Goal: Task Accomplishment & Management: Manage account settings

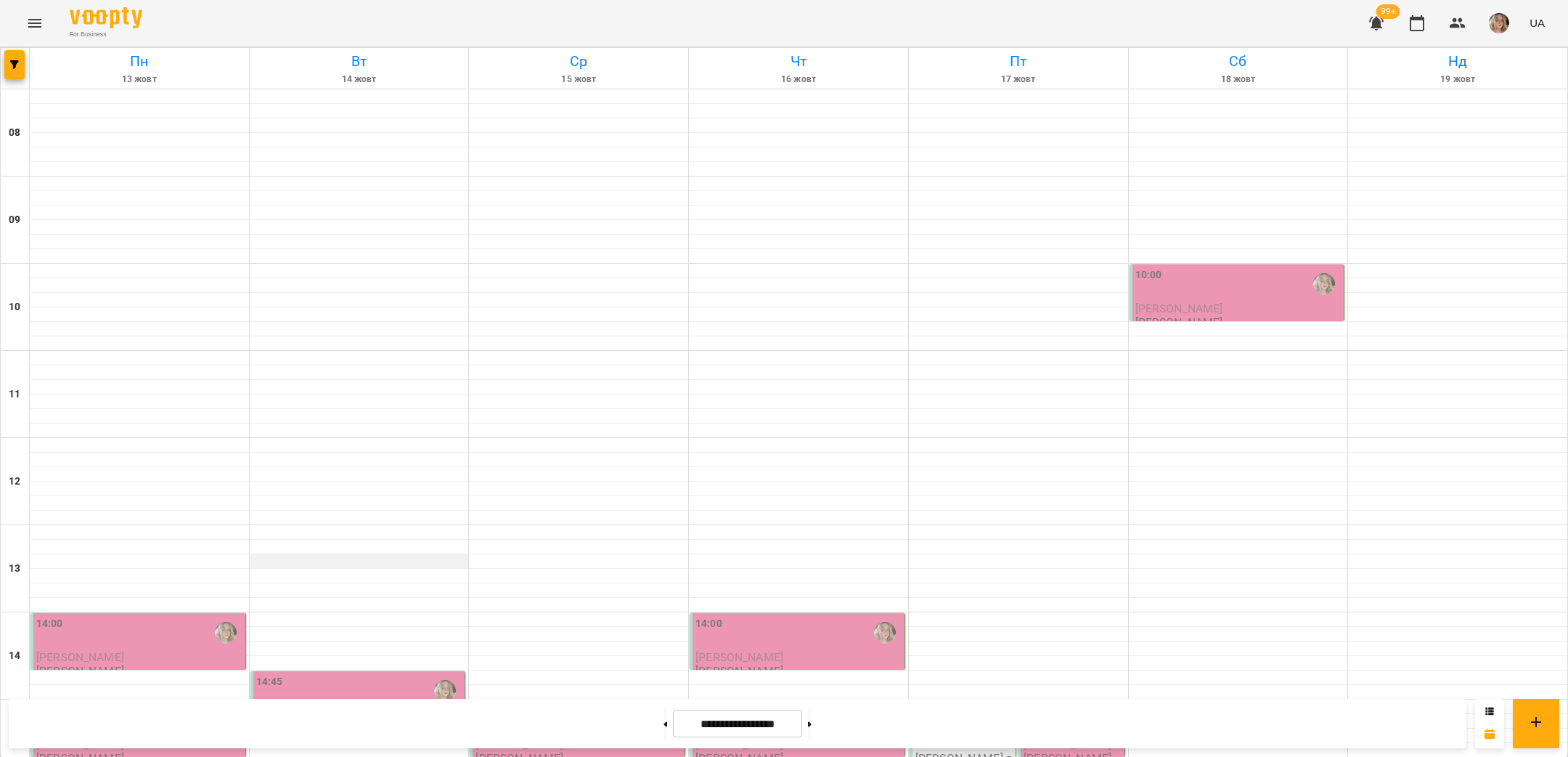
scroll to position [359, 0]
click at [169, 616] on div "14:00" at bounding box center [139, 632] width 206 height 33
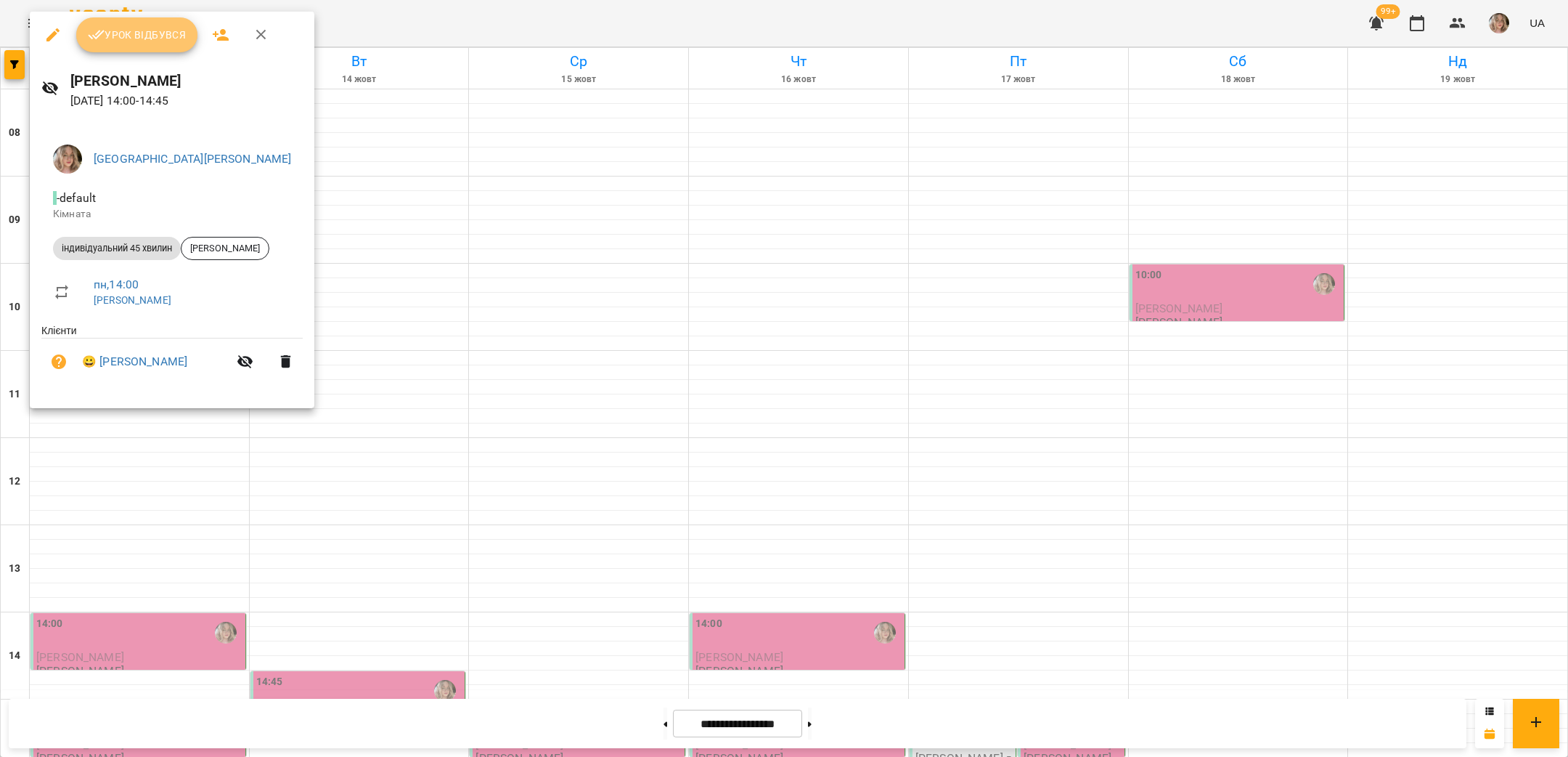
click at [145, 24] on button "Урок відбувся" at bounding box center [137, 35] width 122 height 35
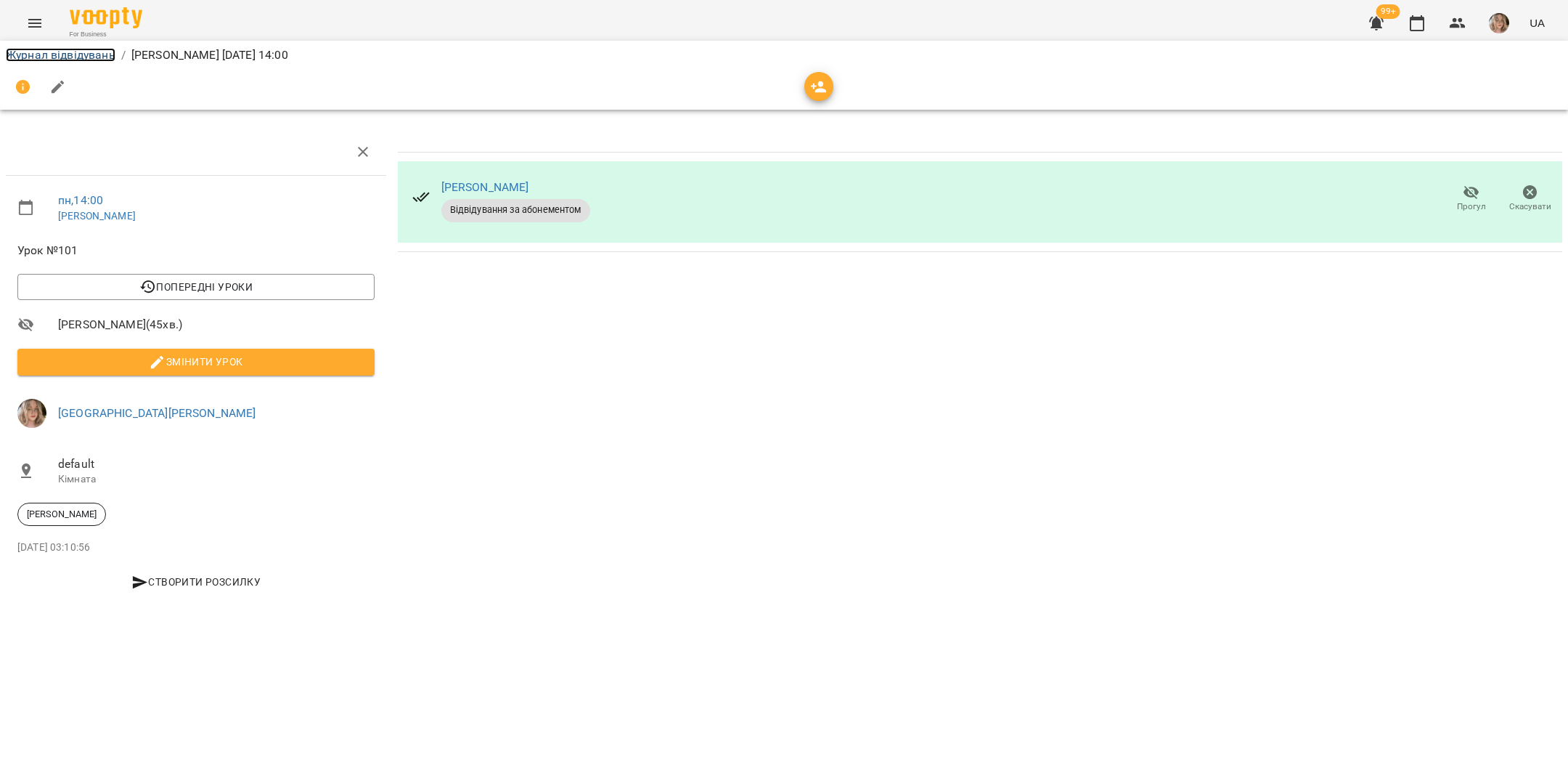
click at [90, 58] on link "Журнал відвідувань" at bounding box center [60, 55] width 109 height 14
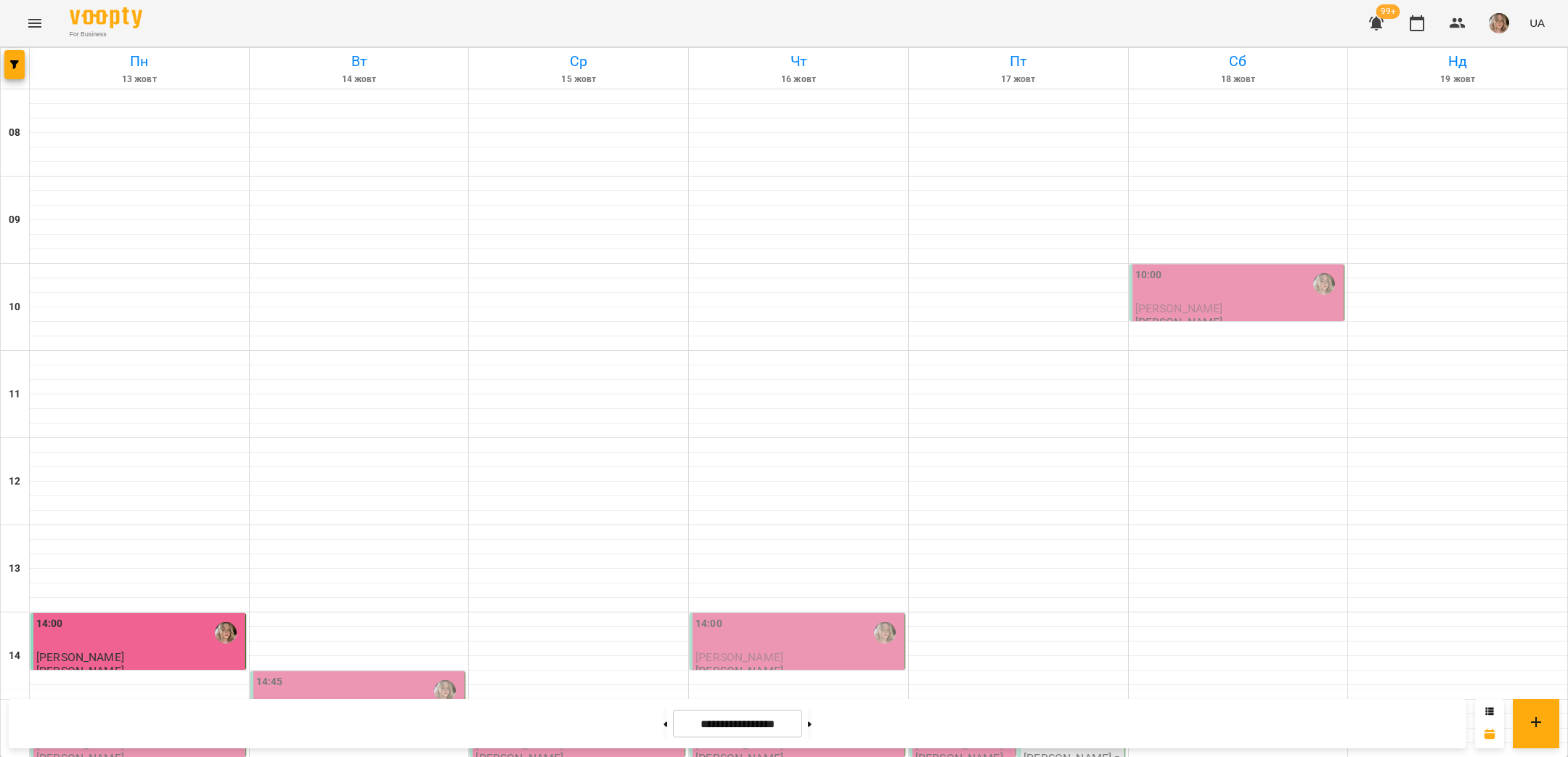
scroll to position [344, 0]
click at [117, 703] on div "15:00" at bounding box center [139, 719] width 206 height 33
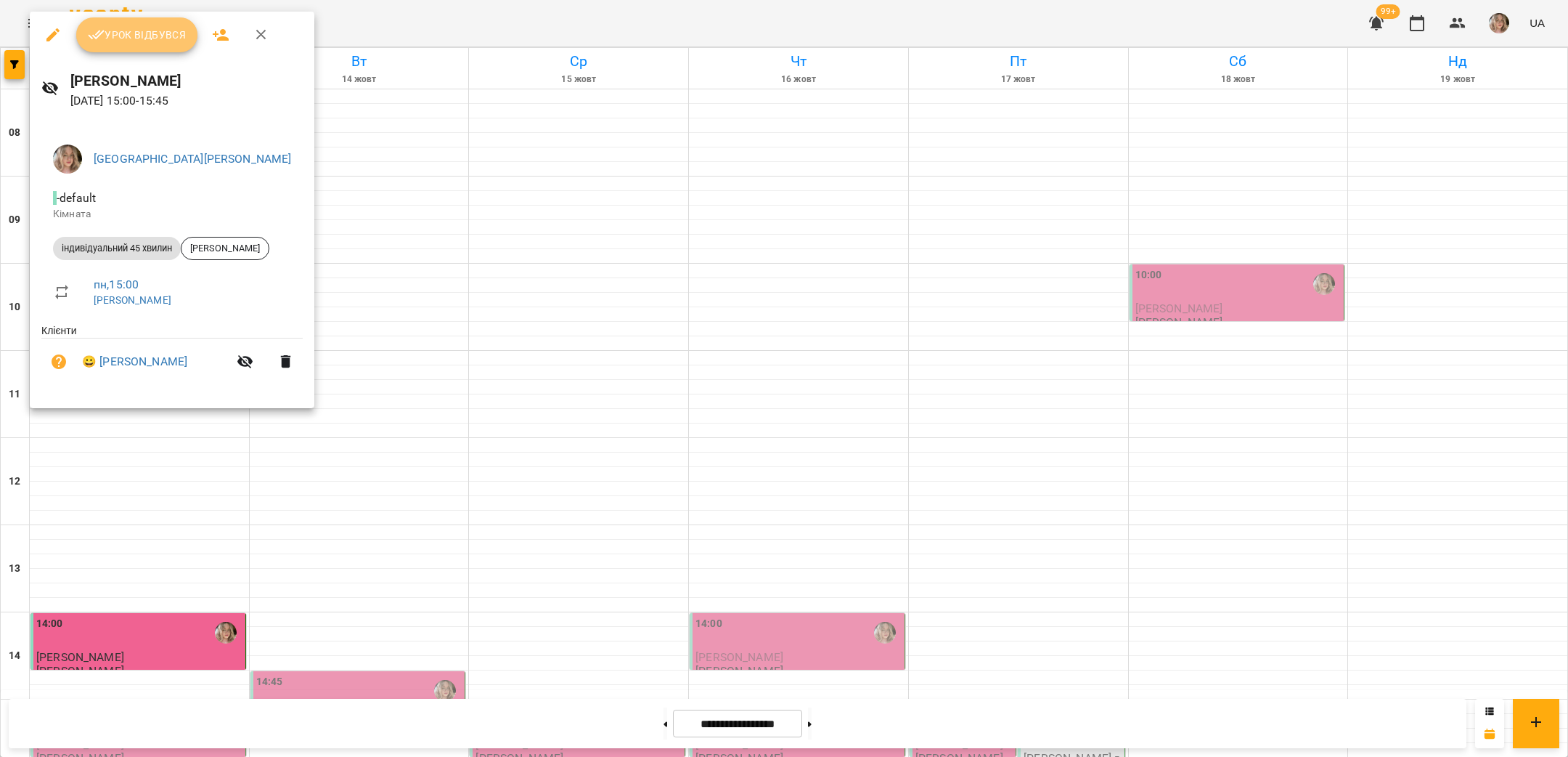
click at [154, 38] on span "Урок відбувся" at bounding box center [138, 35] width 99 height 17
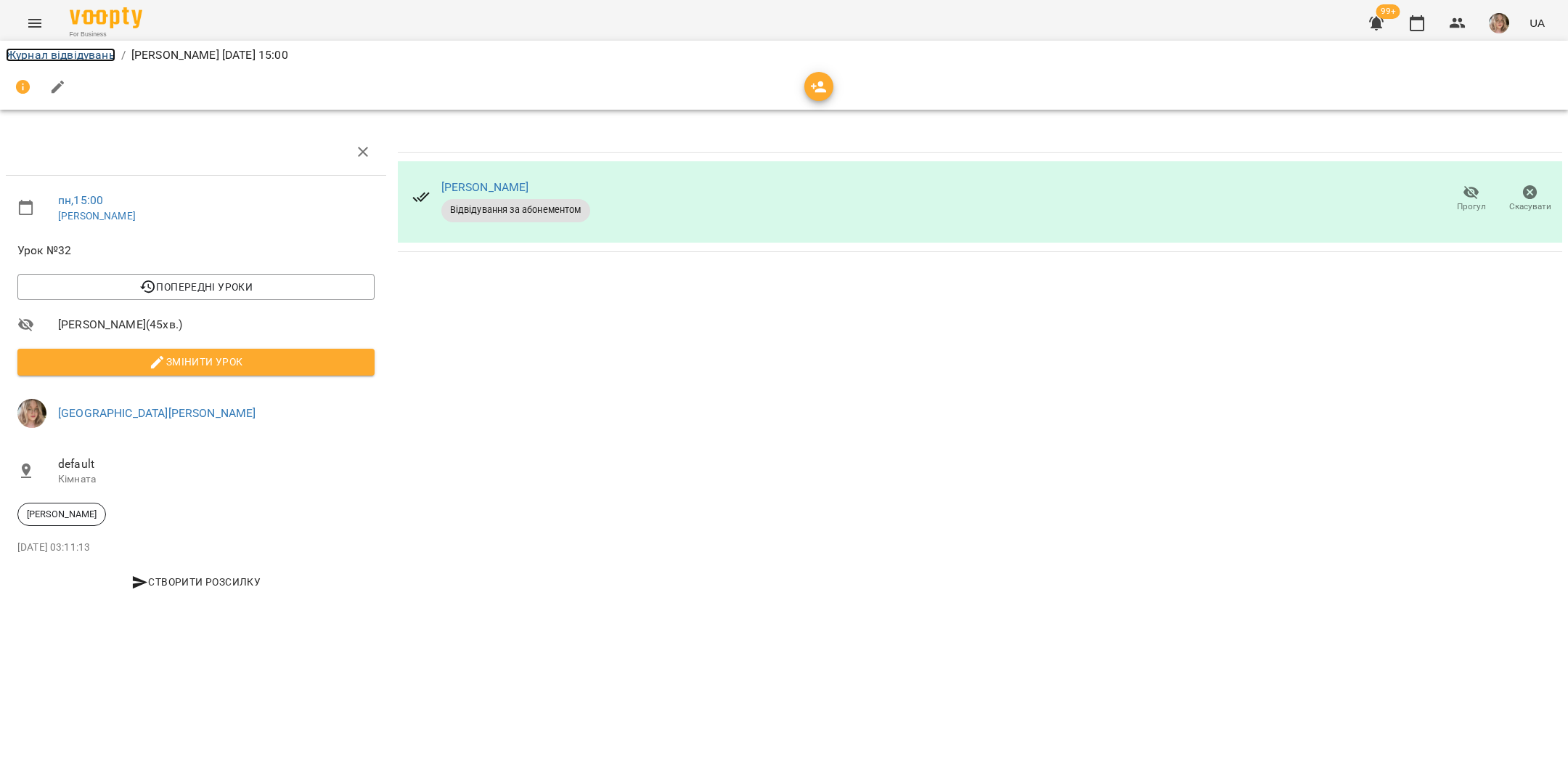
click at [88, 53] on link "Журнал відвідувань" at bounding box center [60, 55] width 109 height 14
